Goal: Find specific page/section: Find specific page/section

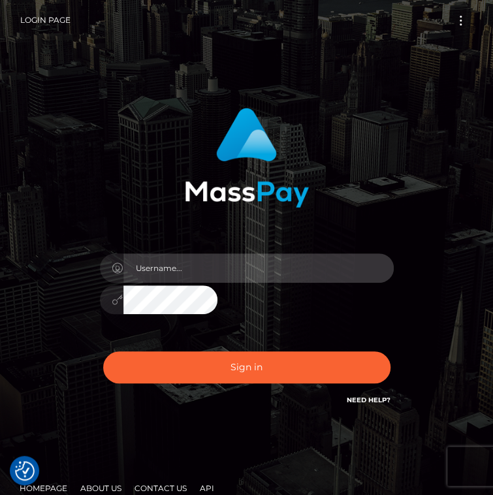
type input "[DOMAIN_NAME]"
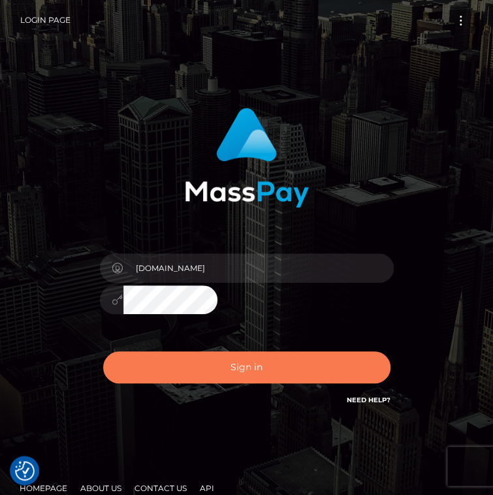
click at [257, 360] on button "Sign in" at bounding box center [246, 367] width 287 height 32
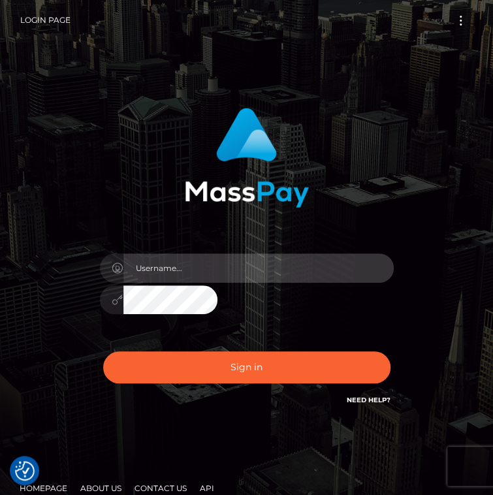
type input "[DOMAIN_NAME]"
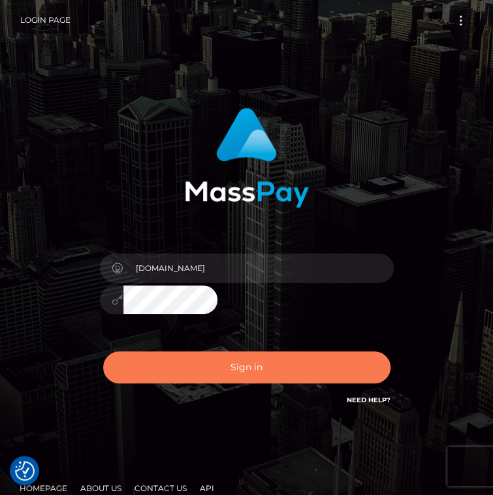
click at [257, 360] on button "Sign in" at bounding box center [246, 367] width 287 height 32
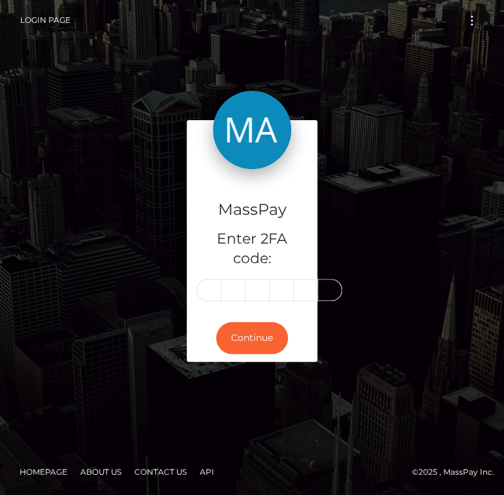
scroll to position [0, 1]
type input "8"
type input "7"
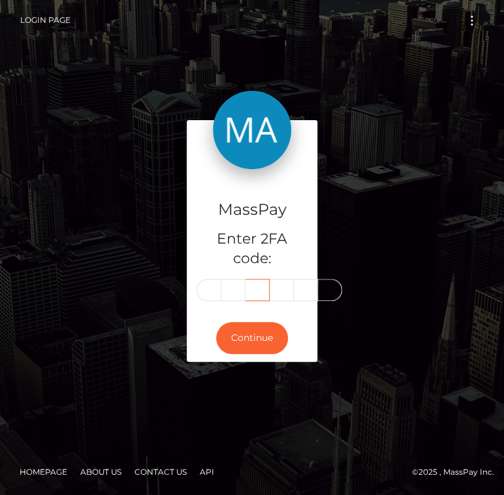
type input "9"
type input "8"
type input "4"
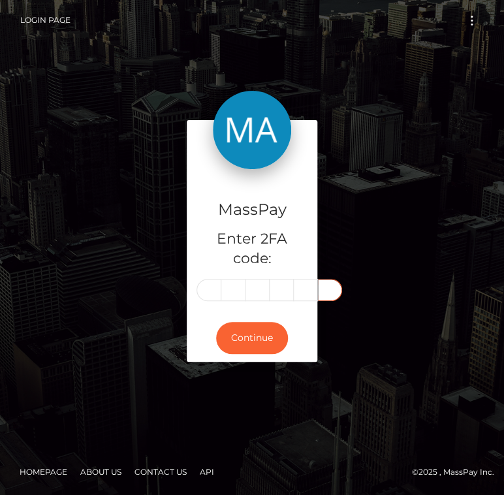
scroll to position [0, 0]
type input "5"
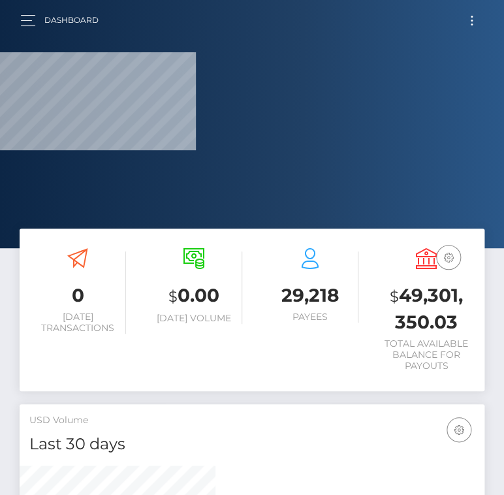
click at [238, 181] on div at bounding box center [252, 124] width 504 height 248
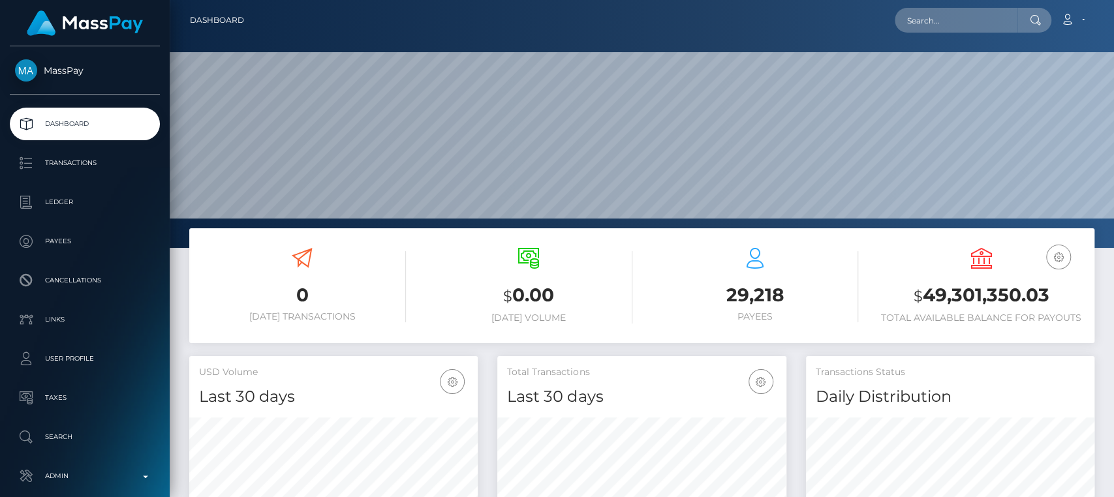
scroll to position [230, 288]
click at [503, 31] on input "text" at bounding box center [956, 20] width 123 height 25
paste input "nikudhayal4@gmail.com"
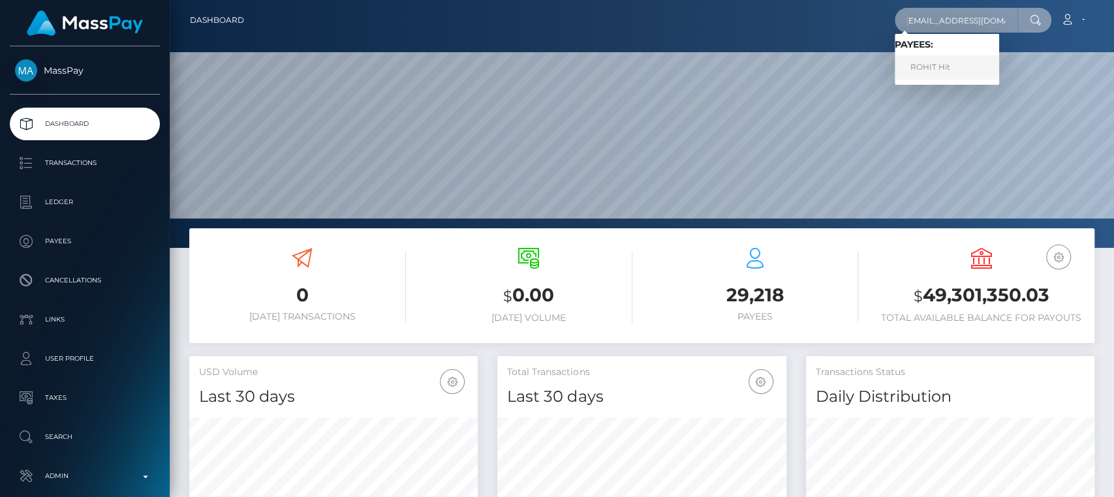
type input "nikudhayal4@gmail.com"
click at [503, 73] on link "ROHIT Hit" at bounding box center [947, 67] width 104 height 24
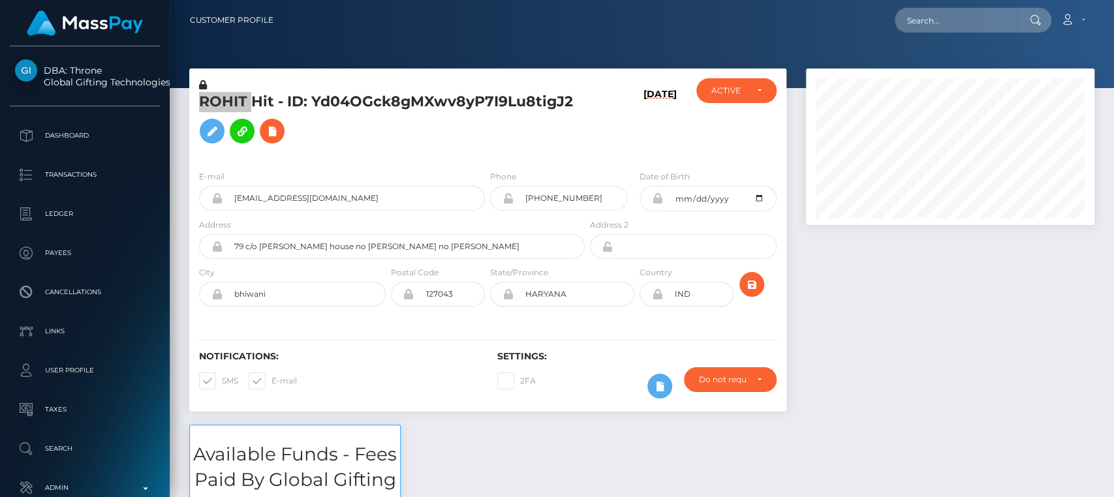
scroll to position [157, 288]
click at [469, 387] on div "Notifications: SMS E-mail" at bounding box center [338, 378] width 298 height 54
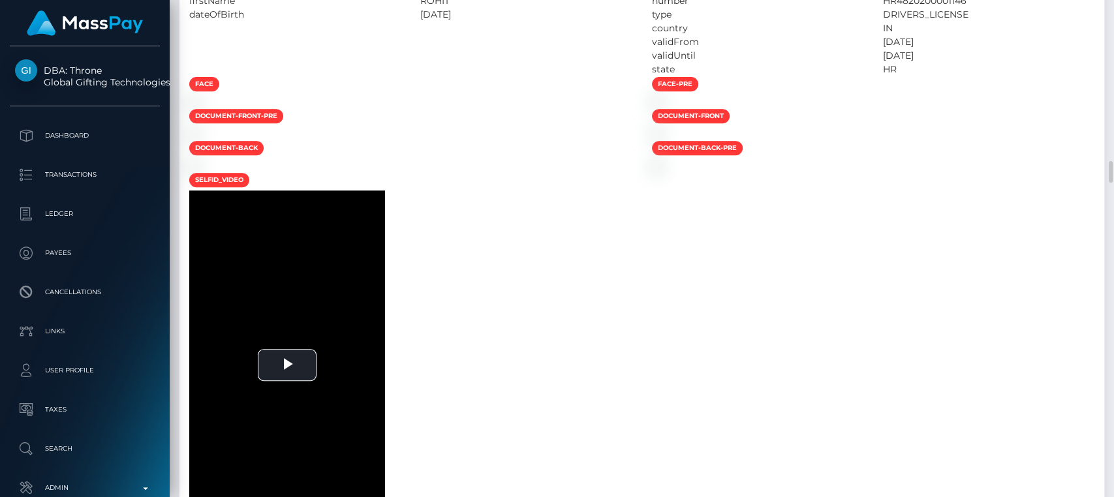
scroll to position [3670, 0]
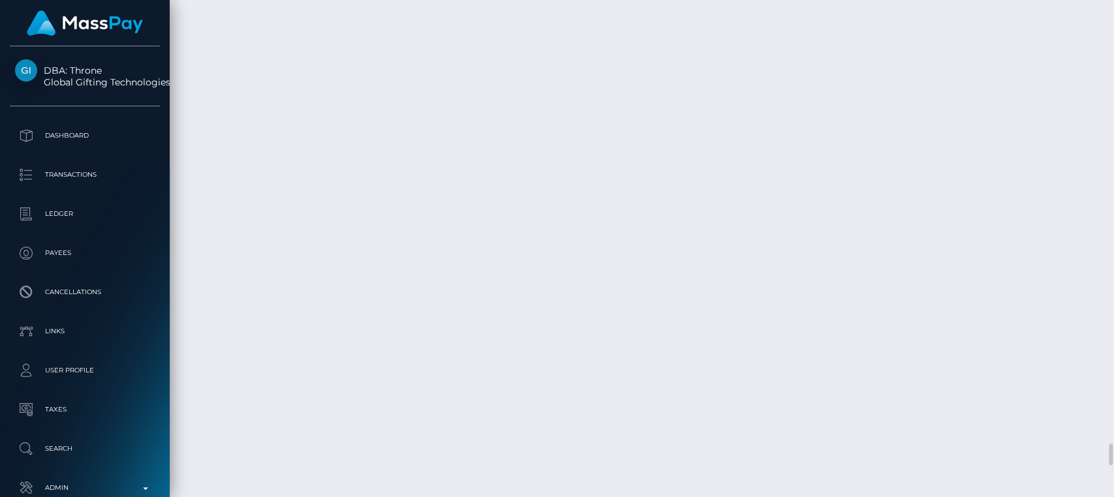
scroll to position [10119, 0]
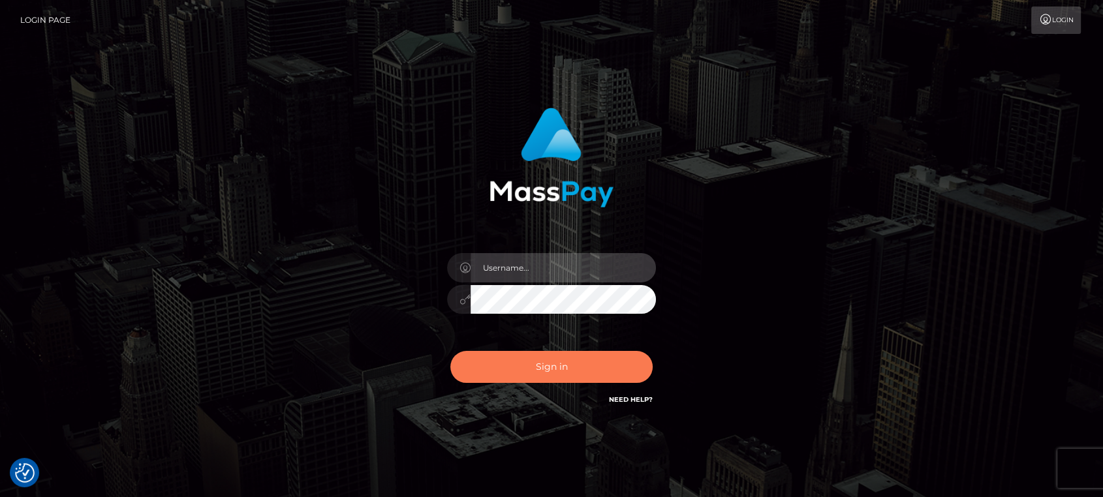
type input "[DOMAIN_NAME]"
click at [490, 369] on button "Sign in" at bounding box center [551, 367] width 202 height 32
type input "[DOMAIN_NAME]"
click at [490, 369] on button "Sign in" at bounding box center [551, 367] width 202 height 32
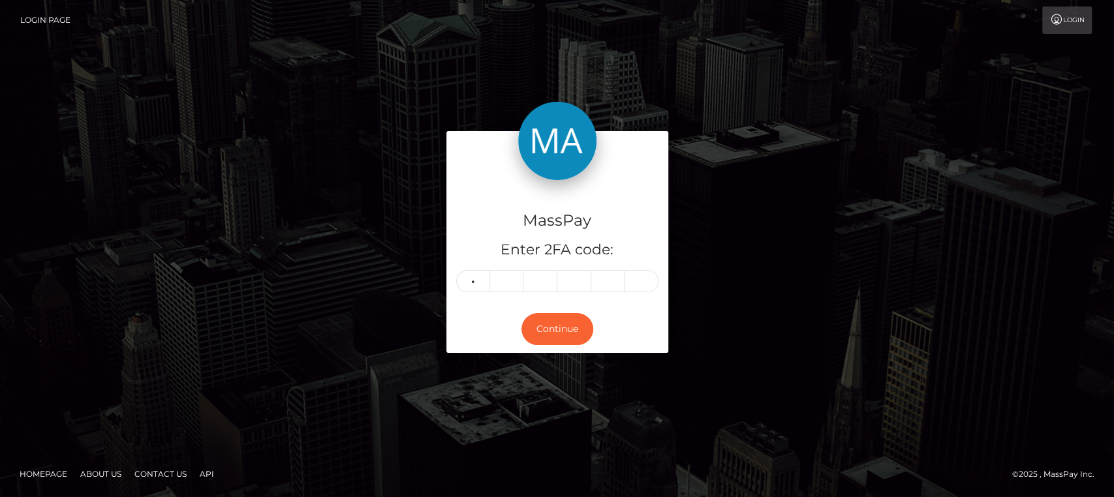
type input "3"
type input "5"
type input "6"
type input "9"
type input "4"
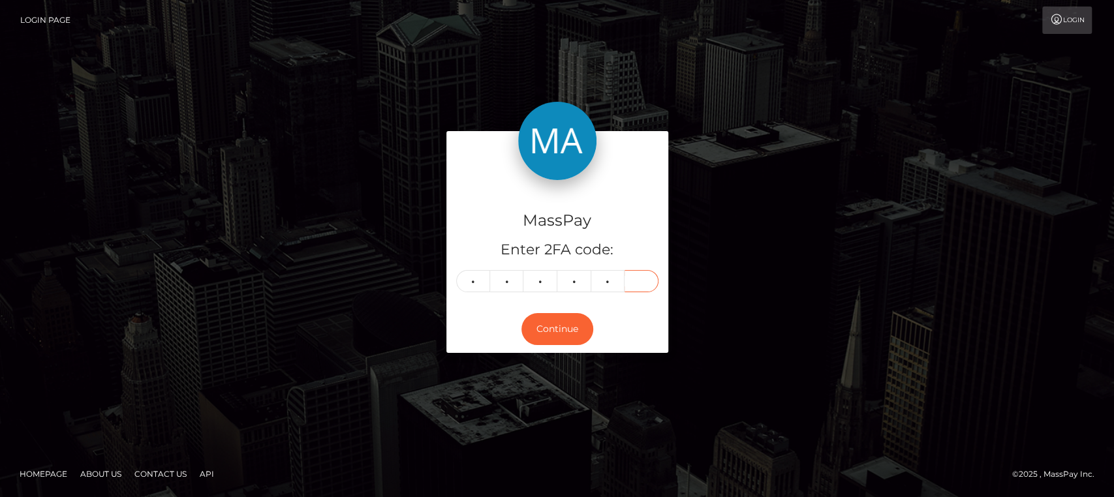
type input "4"
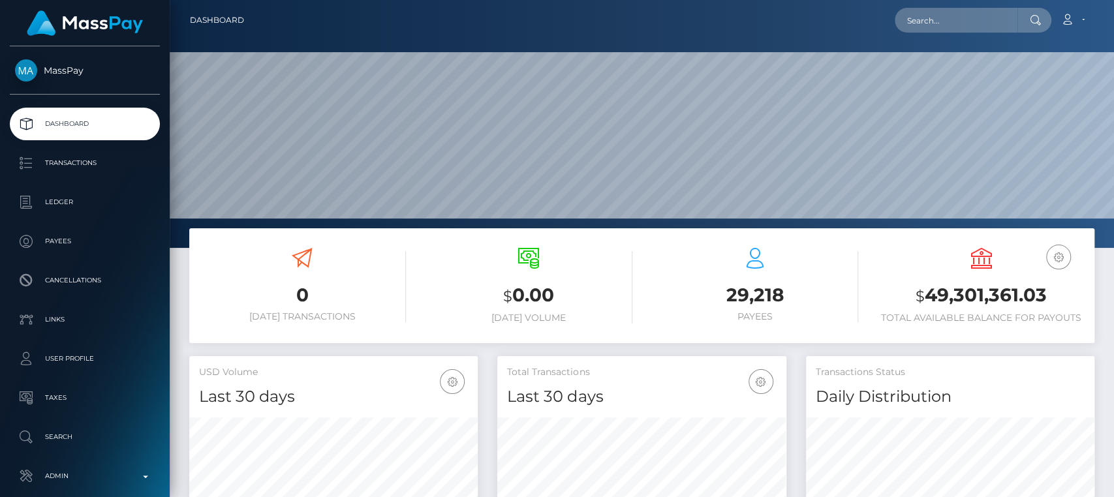
scroll to position [230, 288]
click at [1004, 27] on input "text" at bounding box center [956, 20] width 123 height 25
paste input "[EMAIL_ADDRESS][DOMAIN_NAME]"
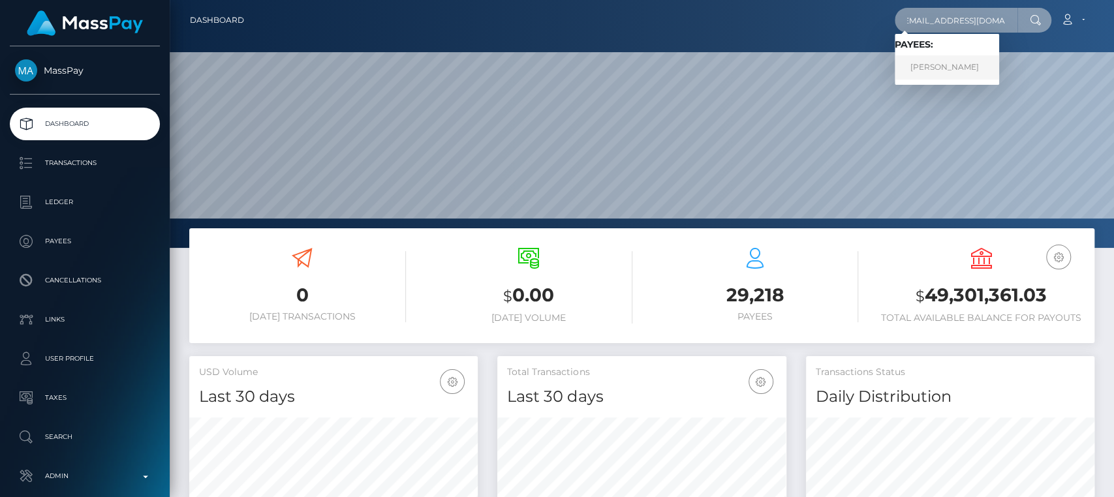
type input "[EMAIL_ADDRESS][DOMAIN_NAME]"
click at [991, 67] on link "MASOUD SHOKRI" at bounding box center [947, 67] width 104 height 24
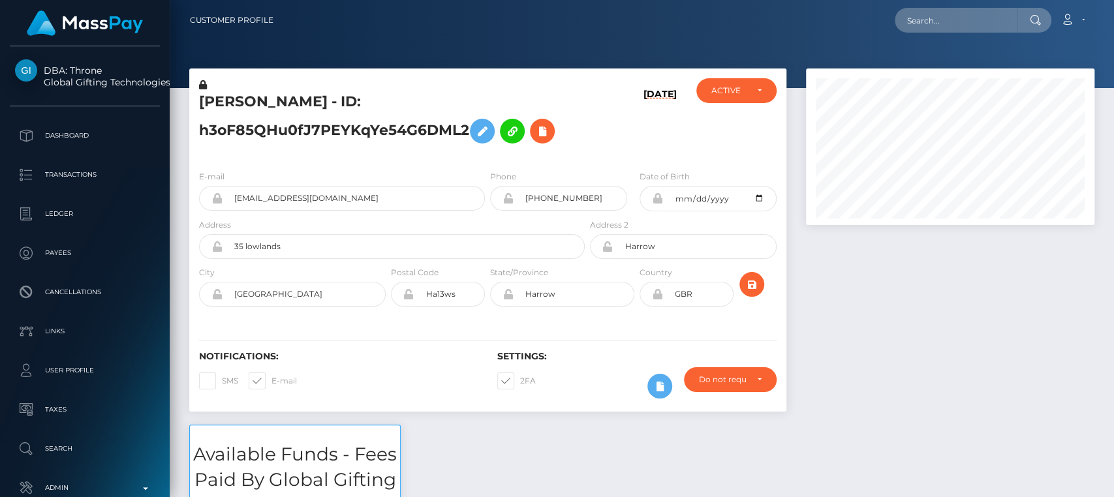
scroll to position [157, 288]
click at [833, 249] on div at bounding box center [950, 247] width 308 height 356
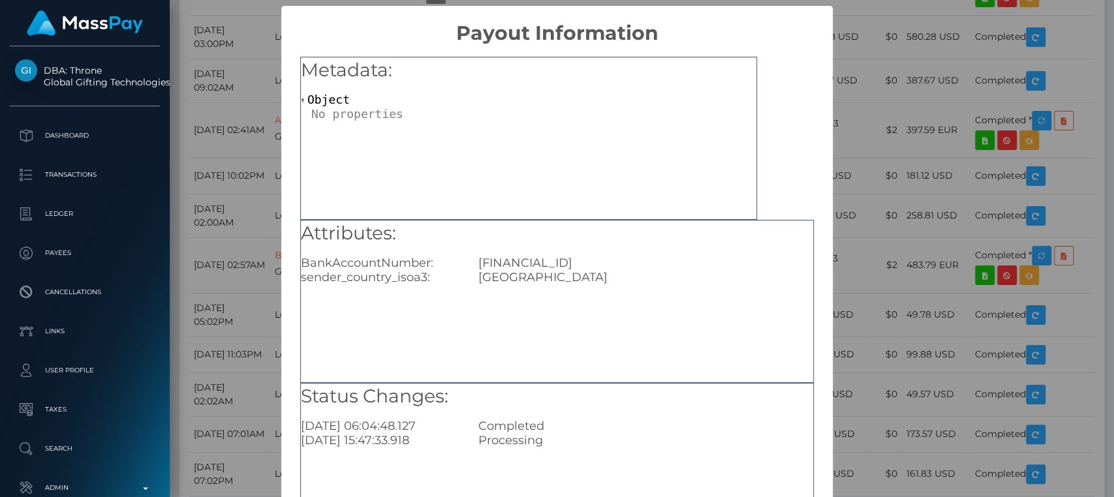
click at [559, 262] on div "GB90HLFX11107427589268" at bounding box center [646, 263] width 354 height 14
click at [591, 269] on div "GB90HLFX11107427589268" at bounding box center [646, 263] width 354 height 14
click at [882, 232] on div "× Payout Information Metadata: Object Attributes: BankAccountNumber: GB90HLFX11…" at bounding box center [557, 248] width 1114 height 497
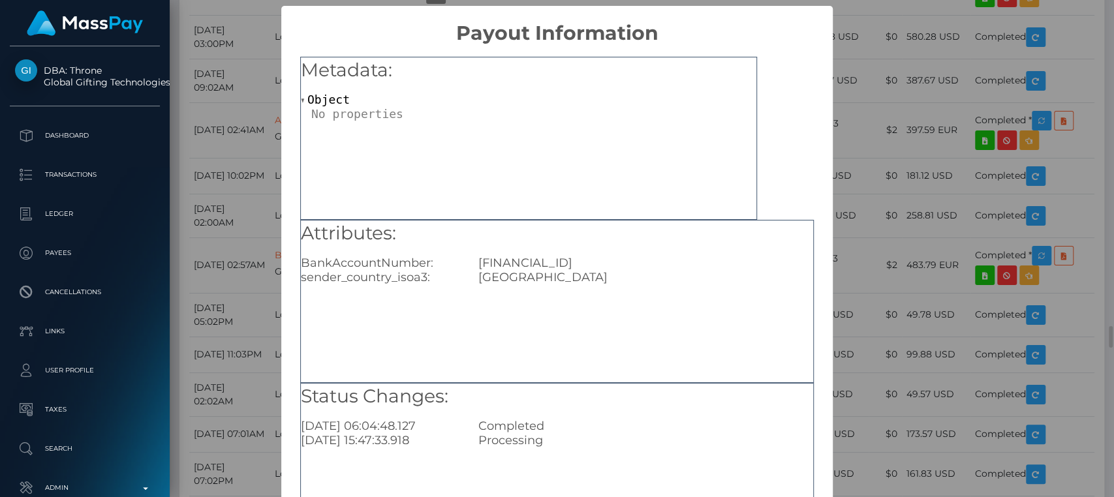
scroll to position [0, 0]
drag, startPoint x: 569, startPoint y: 258, endPoint x: 628, endPoint y: 259, distance: 58.7
click at [628, 259] on div "GB90HLFX11107427589268" at bounding box center [646, 263] width 354 height 14
click at [569, 260] on div "GB90HLFX11107427589268" at bounding box center [646, 263] width 354 height 14
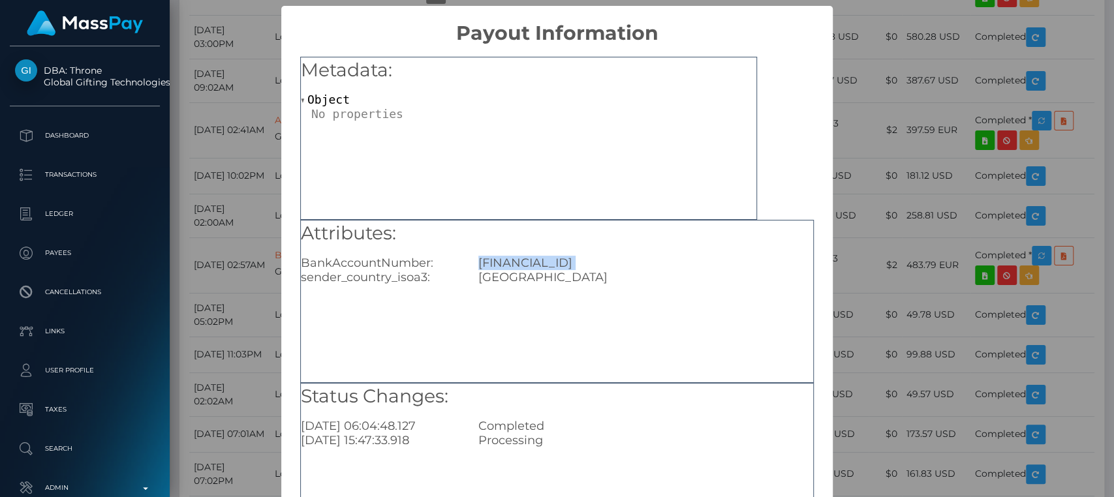
click at [569, 260] on div "GB90HLFX11107427589268" at bounding box center [646, 263] width 354 height 14
